Goal: Information Seeking & Learning: Learn about a topic

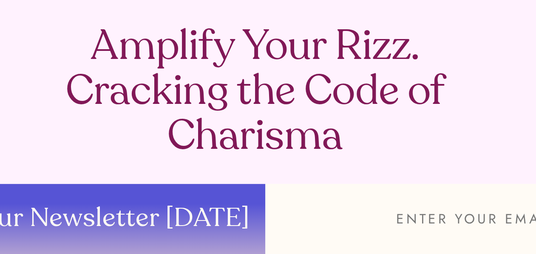
scroll to position [1401, 0]
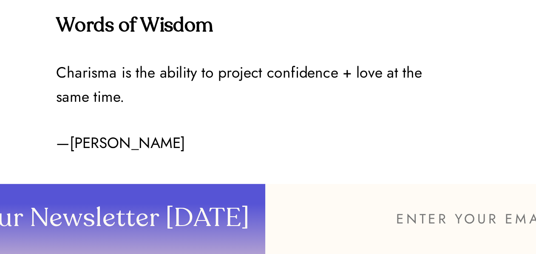
drag, startPoint x: 310, startPoint y: 161, endPoint x: 307, endPoint y: 187, distance: 26.1
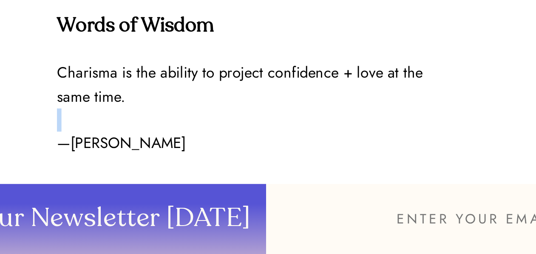
drag, startPoint x: 307, startPoint y: 187, endPoint x: 296, endPoint y: 186, distance: 11.1
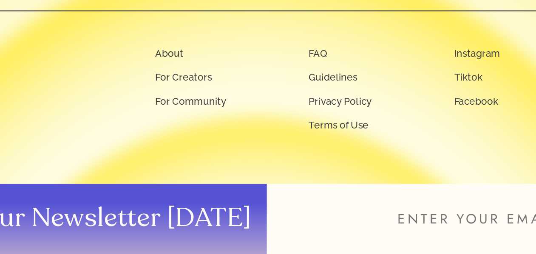
scroll to position [1974, 0]
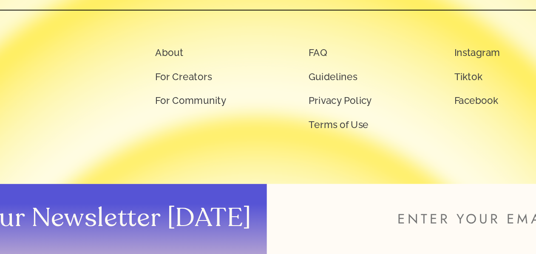
click at [289, 204] on div "Sign up for our newsletter to receive updates from Sol! JOIN NOW Join our commu…" at bounding box center [268, 94] width 536 height 319
click at [367, 193] on div "Sign up for our newsletter to receive updates from Sol! JOIN NOW Join our commu…" at bounding box center [268, 94] width 536 height 319
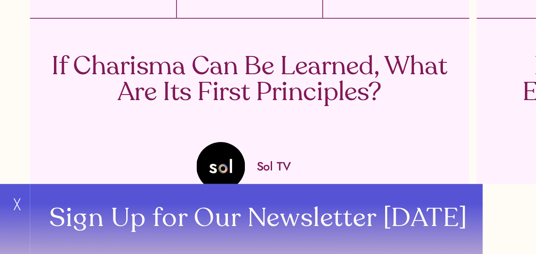
scroll to position [1634, 0]
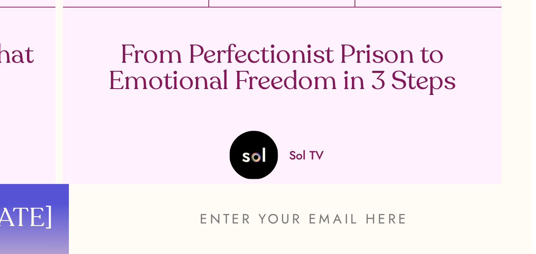
click at [437, 164] on p "From Perfectionist Prison to Emotional Freedom in 3 Steps" at bounding box center [394, 149] width 249 height 30
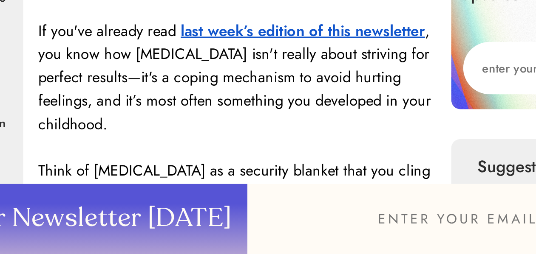
scroll to position [249, 0]
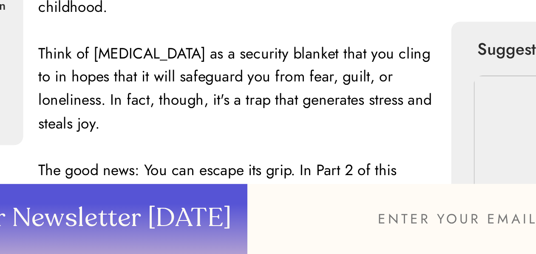
click at [319, 189] on p at bounding box center [268, 193] width 226 height 13
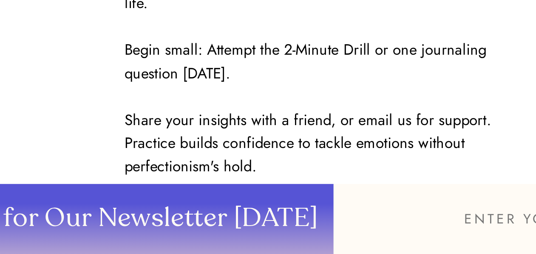
scroll to position [1934, 0]
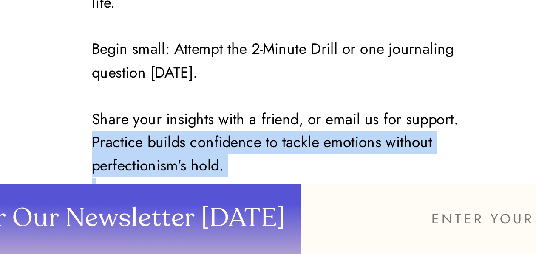
drag, startPoint x: 375, startPoint y: 184, endPoint x: 414, endPoint y: 178, distance: 39.0
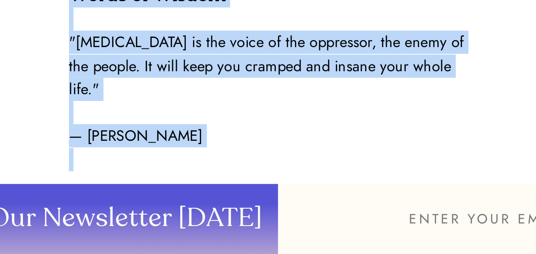
scroll to position [2316, 0]
